Goal: Obtain resource: Obtain resource

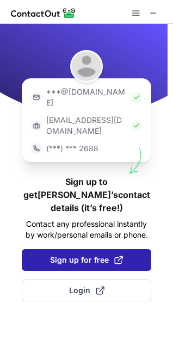
click at [77, 255] on span "Sign up for free" at bounding box center [86, 260] width 73 height 11
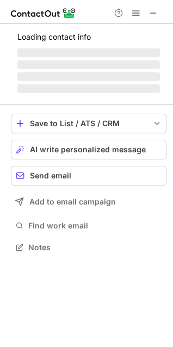
scroll to position [226, 173]
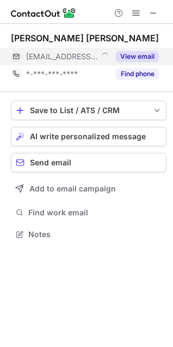
click at [140, 54] on button "View email" at bounding box center [137, 56] width 43 height 11
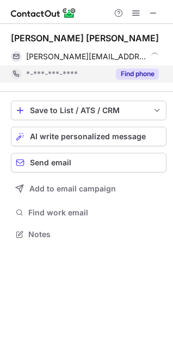
click at [137, 74] on button "Find phone" at bounding box center [137, 74] width 43 height 11
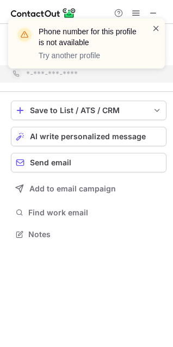
click at [154, 27] on span at bounding box center [156, 28] width 9 height 11
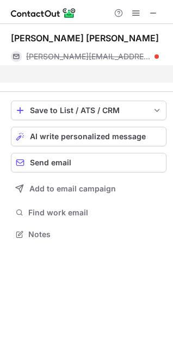
scroll to position [209, 173]
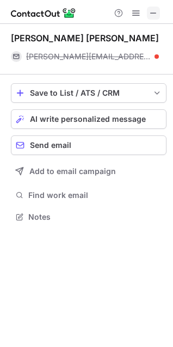
click at [150, 14] on span at bounding box center [153, 13] width 9 height 9
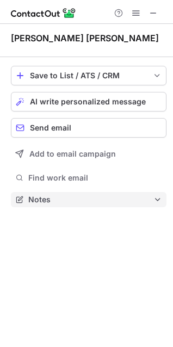
scroll to position [192, 173]
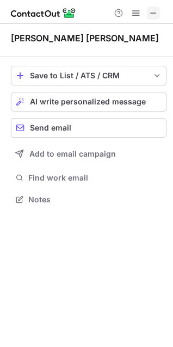
click at [153, 14] on span at bounding box center [153, 13] width 9 height 9
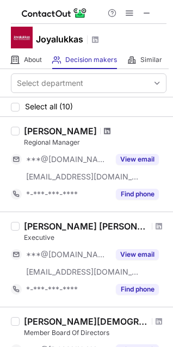
click at [104, 131] on span at bounding box center [107, 131] width 7 height 9
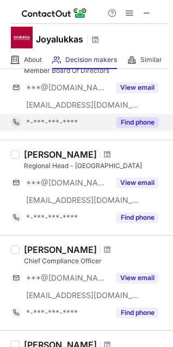
scroll to position [272, 0]
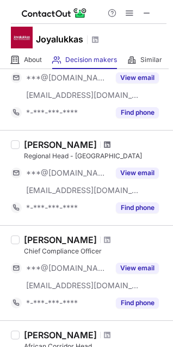
click at [104, 144] on span at bounding box center [107, 144] width 7 height 9
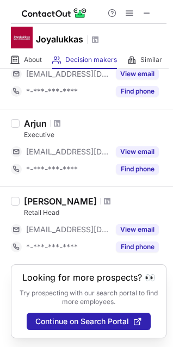
scroll to position [743, 0]
click at [149, 14] on span at bounding box center [147, 13] width 9 height 9
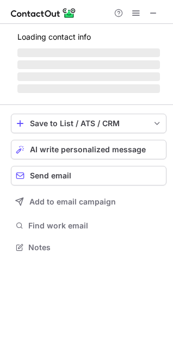
scroll to position [263, 173]
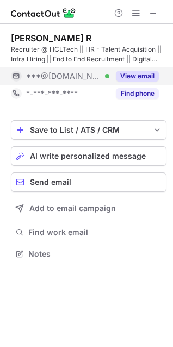
click at [130, 71] on button "View email" at bounding box center [137, 76] width 43 height 11
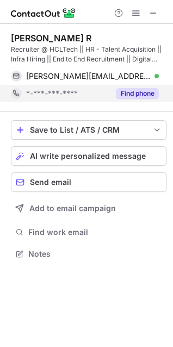
click at [137, 100] on div "Find phone" at bounding box center [134, 93] width 50 height 17
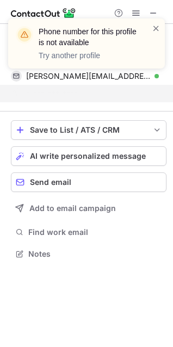
scroll to position [229, 173]
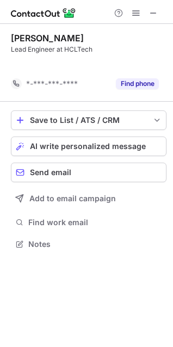
scroll to position [219, 173]
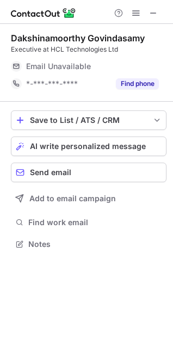
scroll to position [239, 173]
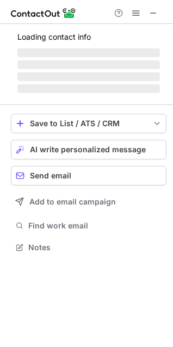
scroll to position [5, 5]
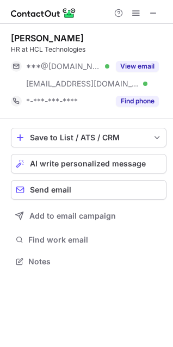
scroll to position [254, 173]
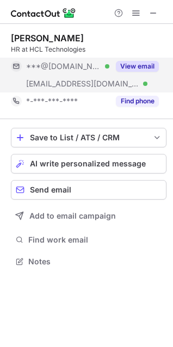
click at [131, 68] on button "View email" at bounding box center [137, 66] width 43 height 11
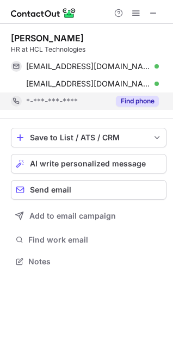
click at [130, 101] on button "Find phone" at bounding box center [137, 101] width 43 height 11
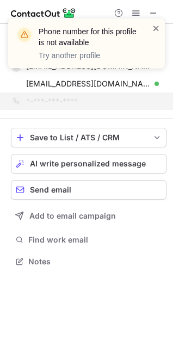
click at [153, 26] on span at bounding box center [156, 28] width 9 height 11
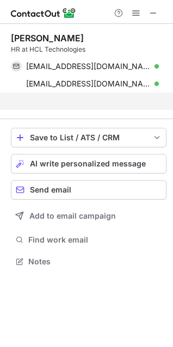
scroll to position [236, 173]
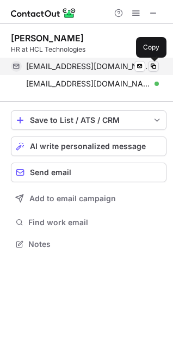
click at [154, 68] on span at bounding box center [153, 66] width 9 height 9
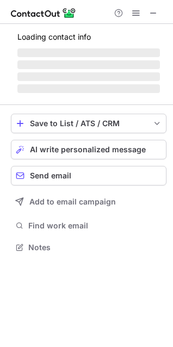
scroll to position [254, 173]
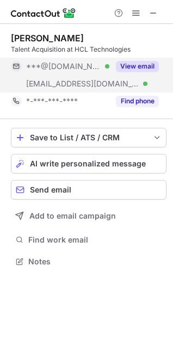
click at [134, 61] on button "View email" at bounding box center [137, 66] width 43 height 11
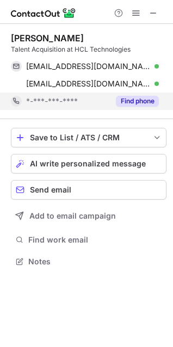
click at [126, 103] on button "Find phone" at bounding box center [137, 101] width 43 height 11
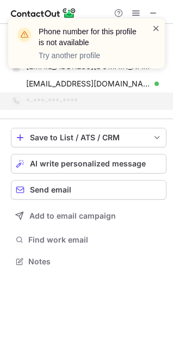
click at [156, 28] on span at bounding box center [156, 28] width 9 height 11
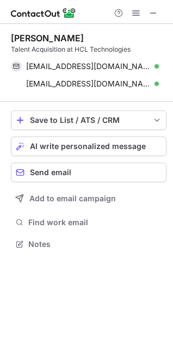
scroll to position [236, 173]
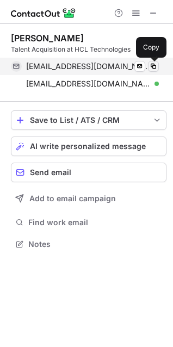
click at [151, 65] on span at bounding box center [153, 66] width 9 height 9
click at [150, 66] on span at bounding box center [153, 66] width 9 height 9
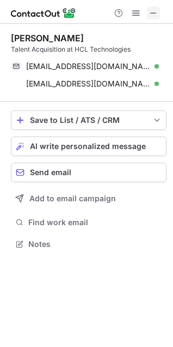
click at [154, 15] on span at bounding box center [153, 13] width 9 height 9
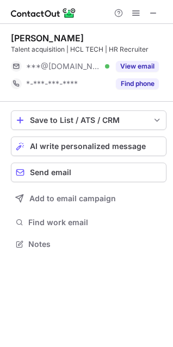
scroll to position [236, 173]
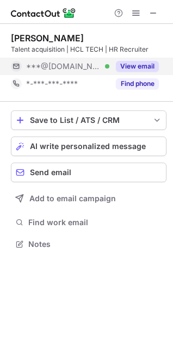
drag, startPoint x: 138, startPoint y: 75, endPoint x: 138, endPoint y: 68, distance: 6.6
click at [138, 73] on div "View email" at bounding box center [134, 66] width 50 height 17
click at [139, 59] on div "***@gmail.com" at bounding box center [85, 66] width 148 height 17
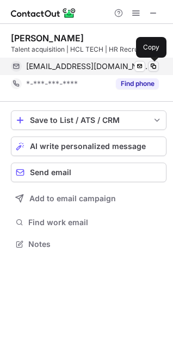
click at [156, 66] on span at bounding box center [153, 66] width 9 height 9
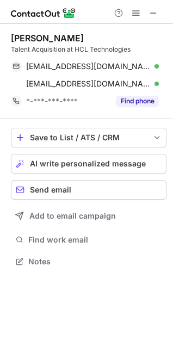
scroll to position [254, 173]
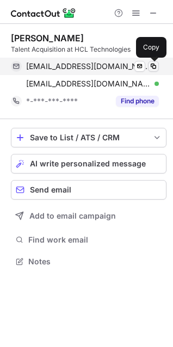
click at [156, 65] on span at bounding box center [153, 66] width 9 height 9
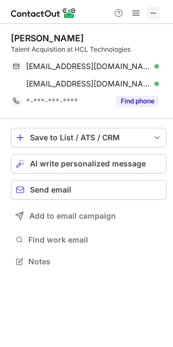
click at [150, 9] on span at bounding box center [153, 13] width 9 height 9
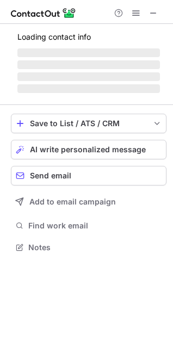
scroll to position [5, 5]
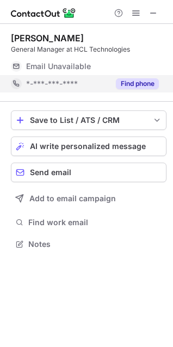
click at [133, 78] on div "Find phone" at bounding box center [134, 83] width 50 height 17
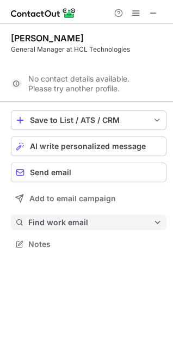
scroll to position [219, 173]
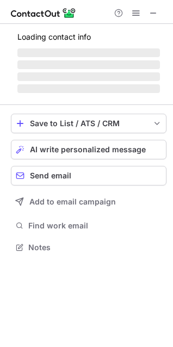
scroll to position [246, 173]
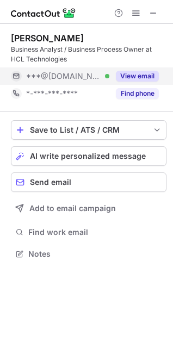
click at [128, 78] on button "View email" at bounding box center [137, 76] width 43 height 11
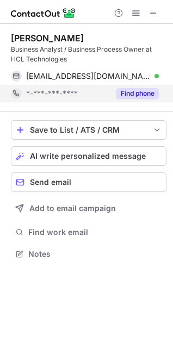
click at [128, 99] on div "Find phone" at bounding box center [134, 93] width 50 height 17
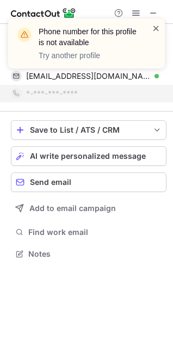
click at [160, 23] on span at bounding box center [156, 28] width 9 height 11
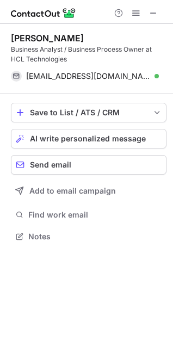
scroll to position [229, 173]
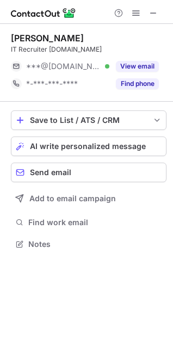
scroll to position [5, 5]
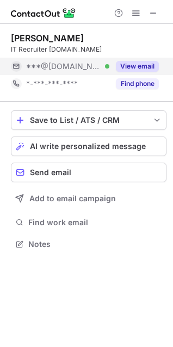
click at [141, 63] on button "View email" at bounding box center [137, 66] width 43 height 11
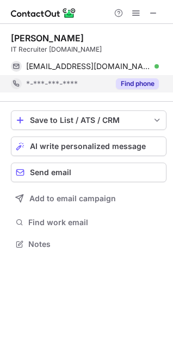
click at [132, 86] on button "Find phone" at bounding box center [137, 83] width 43 height 11
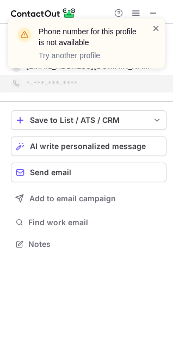
click at [157, 29] on span at bounding box center [156, 28] width 9 height 11
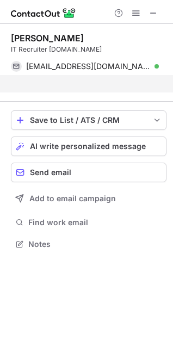
scroll to position [219, 173]
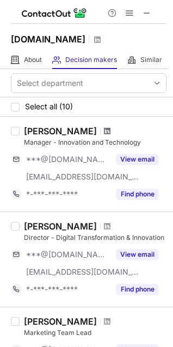
click at [104, 129] on span at bounding box center [107, 131] width 7 height 9
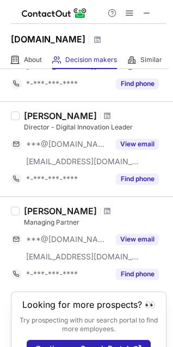
scroll to position [847, 0]
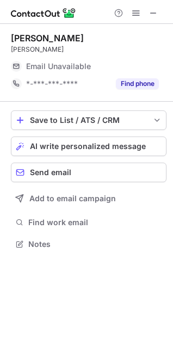
scroll to position [5, 5]
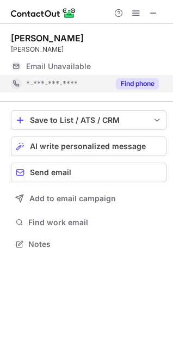
click at [133, 78] on button "Find phone" at bounding box center [137, 83] width 43 height 11
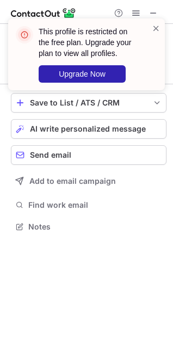
scroll to position [219, 173]
click at [158, 30] on span at bounding box center [156, 28] width 9 height 11
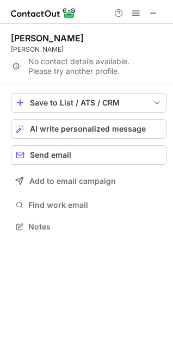
click at [152, 12] on span at bounding box center [153, 13] width 9 height 9
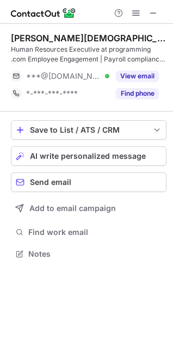
scroll to position [246, 173]
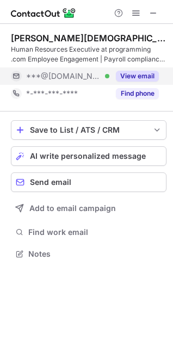
click at [137, 73] on button "View email" at bounding box center [137, 76] width 43 height 11
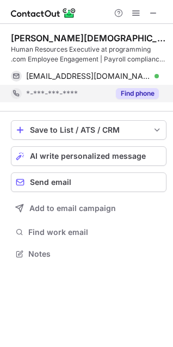
click at [137, 99] on div "Find phone" at bounding box center [134, 93] width 50 height 17
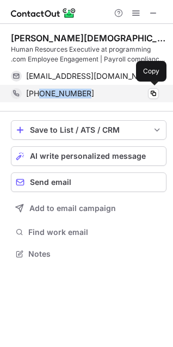
drag, startPoint x: 91, startPoint y: 94, endPoint x: 39, endPoint y: 92, distance: 51.7
click at [39, 92] on div "+918319570370" at bounding box center [92, 94] width 133 height 10
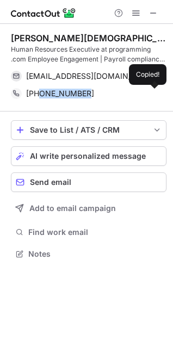
copy span "8319570370"
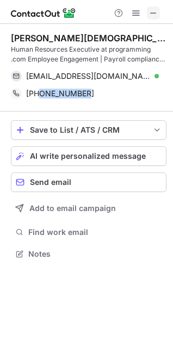
click at [156, 15] on span at bounding box center [153, 13] width 9 height 9
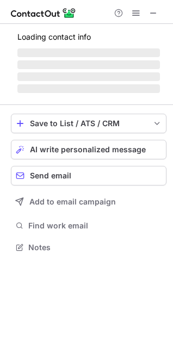
scroll to position [5, 5]
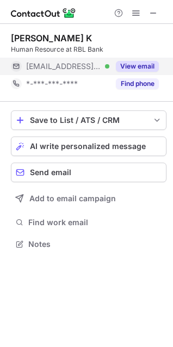
click at [143, 65] on button "View email" at bounding box center [137, 66] width 43 height 11
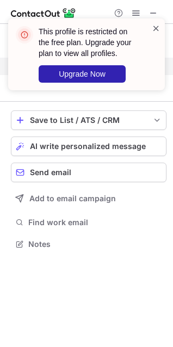
click at [160, 26] on span at bounding box center [156, 28] width 9 height 11
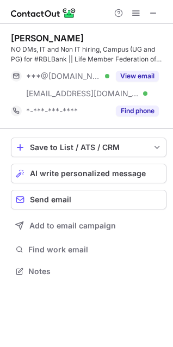
scroll to position [263, 173]
